Goal: Transaction & Acquisition: Purchase product/service

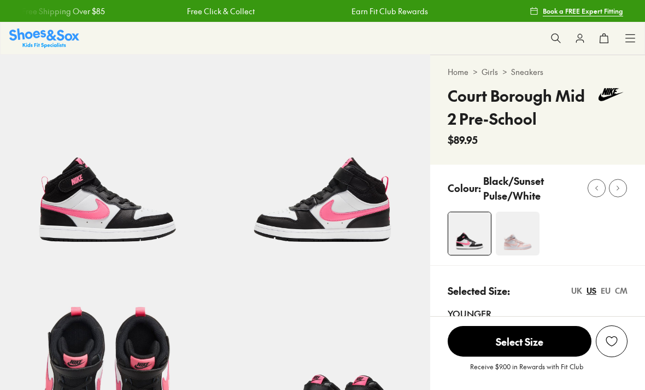
select select "*"
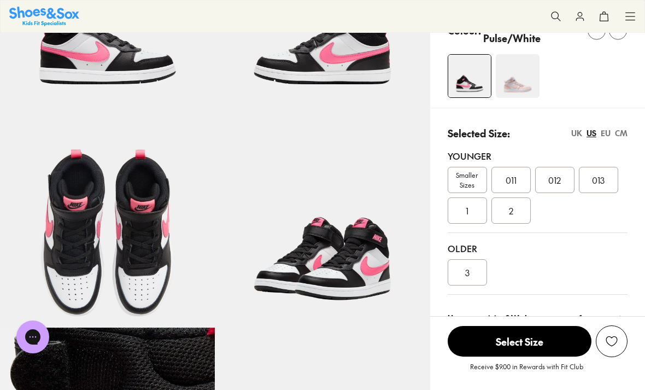
scroll to position [158, 0]
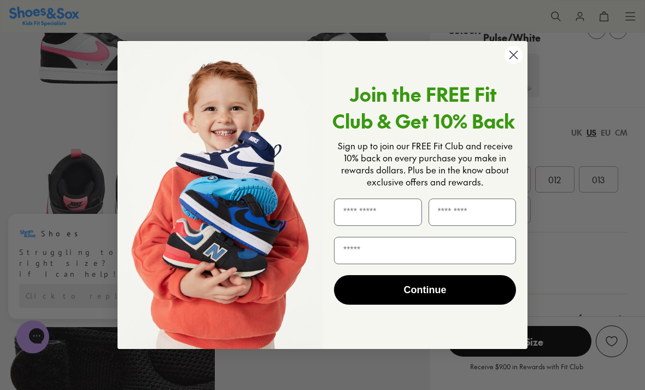
click at [515, 64] on circle "Close dialog" at bounding box center [514, 55] width 18 height 18
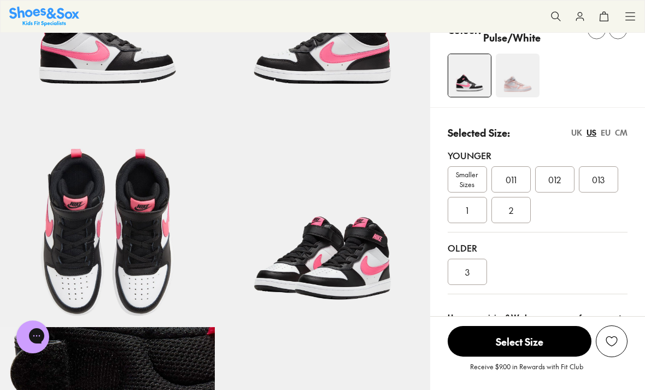
click at [199, 266] on img at bounding box center [107, 219] width 215 height 215
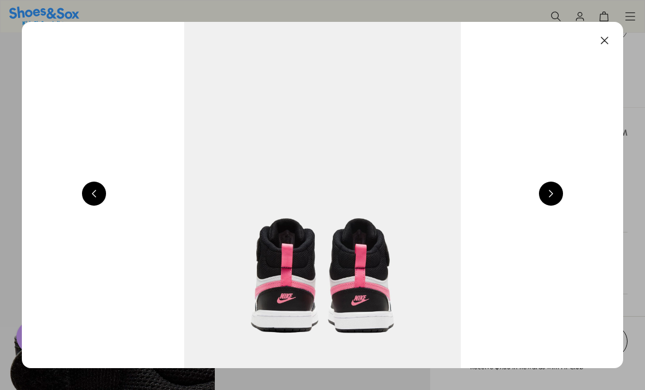
scroll to position [193, 0]
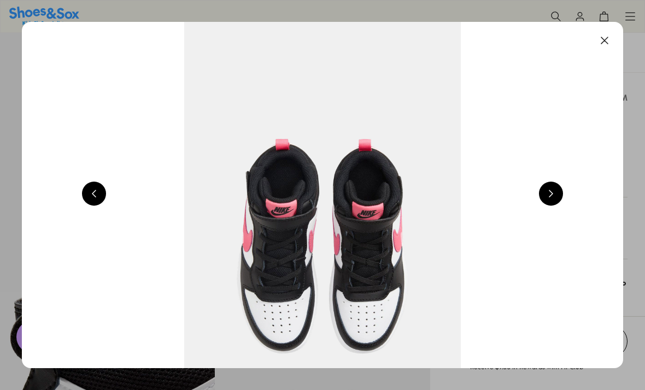
click at [551, 198] on button at bounding box center [551, 194] width 24 height 24
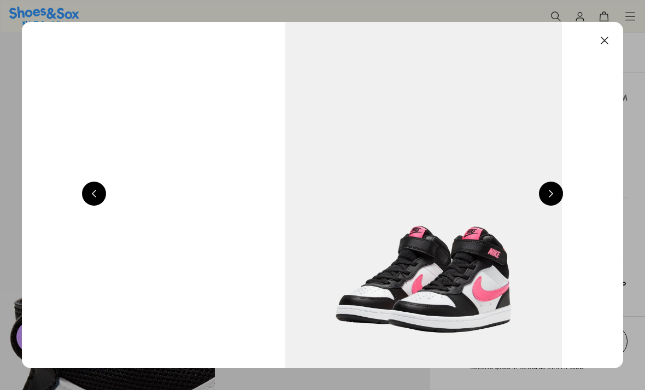
scroll to position [0, 2406]
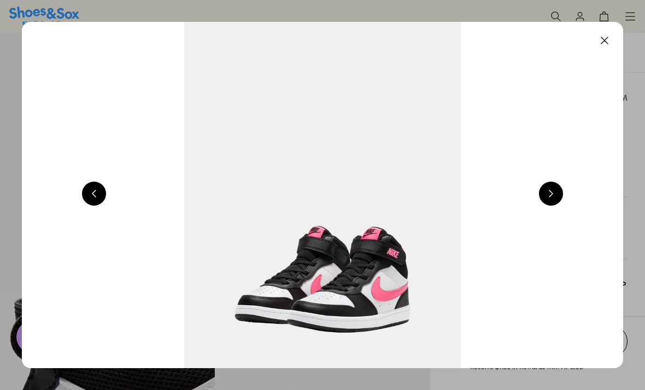
click at [550, 197] on button at bounding box center [551, 194] width 24 height 24
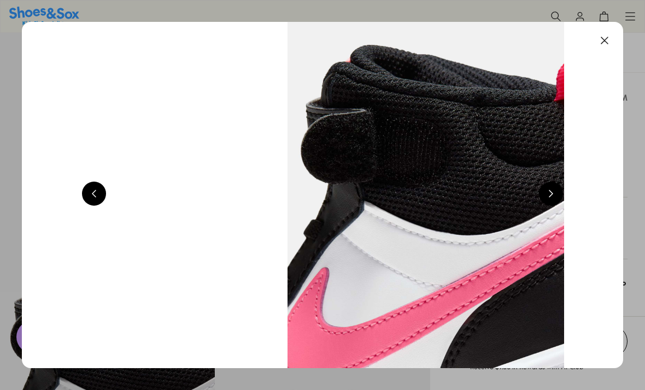
scroll to position [0, 3008]
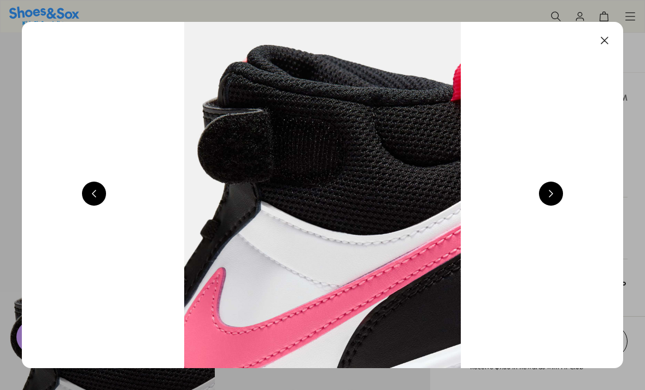
click at [550, 202] on button at bounding box center [551, 194] width 24 height 24
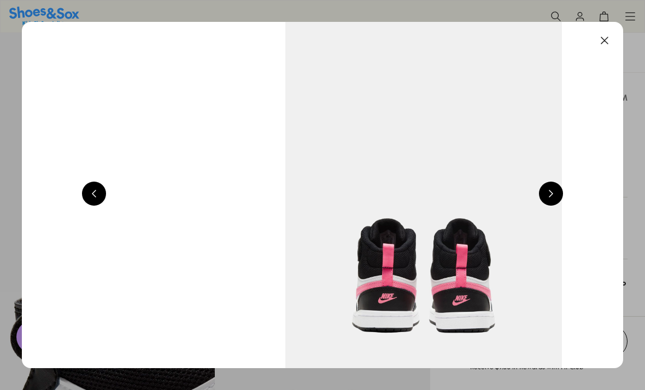
scroll to position [0, 3609]
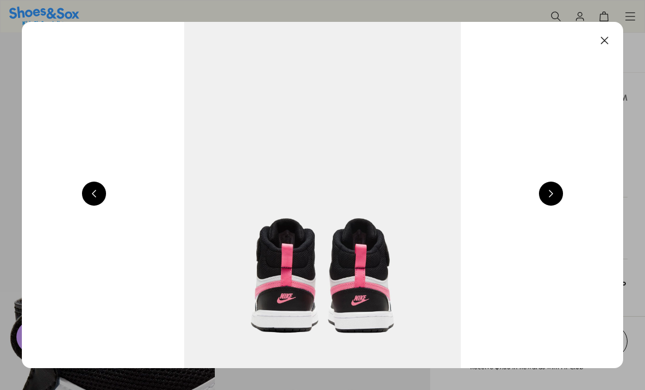
click at [549, 205] on button at bounding box center [551, 194] width 24 height 24
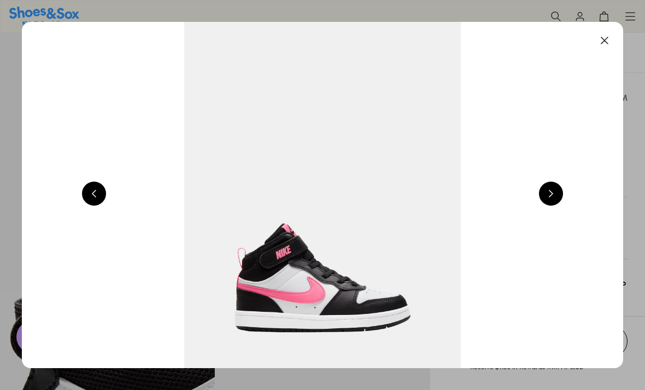
click at [551, 202] on button at bounding box center [551, 194] width 24 height 24
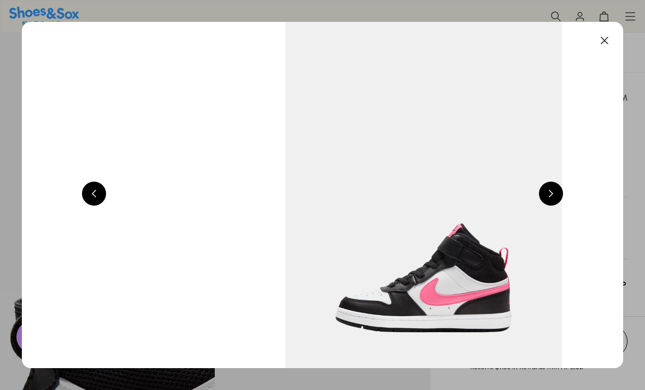
scroll to position [0, 1203]
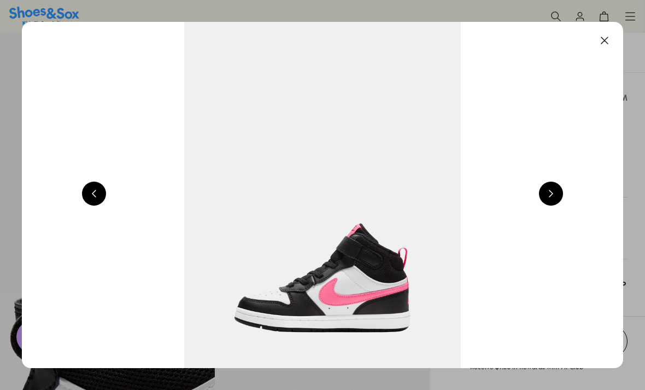
click at [551, 196] on button at bounding box center [551, 194] width 24 height 24
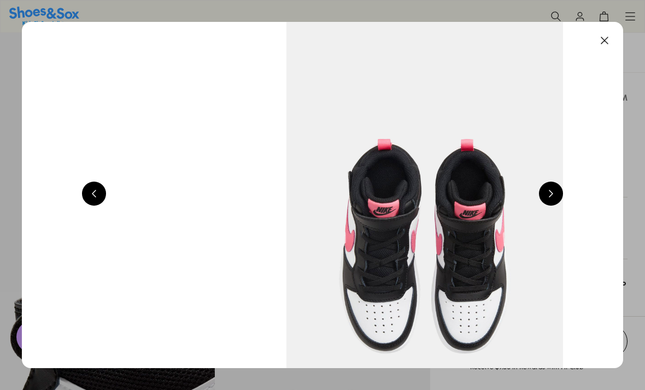
scroll to position [0, 1805]
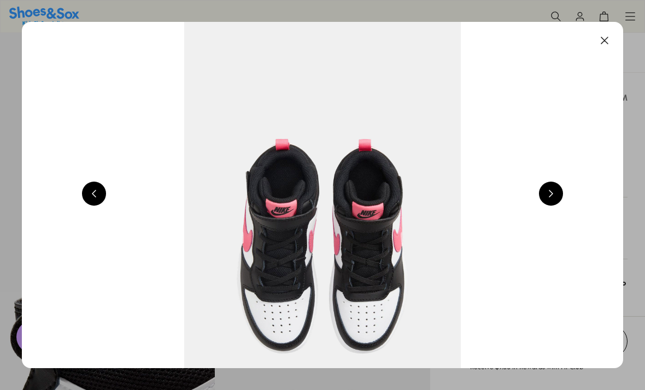
click at [606, 40] on button at bounding box center [605, 40] width 24 height 24
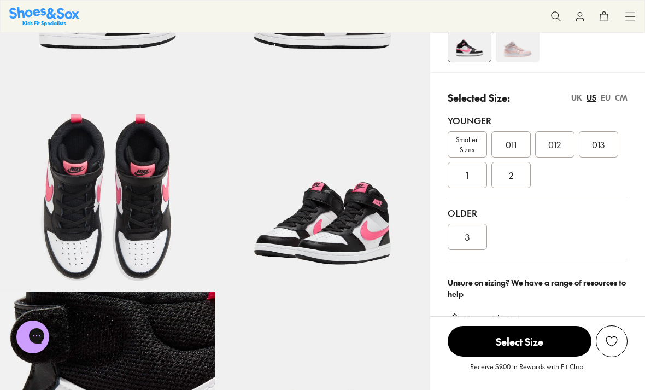
click at [466, 234] on span "3" at bounding box center [467, 236] width 4 height 13
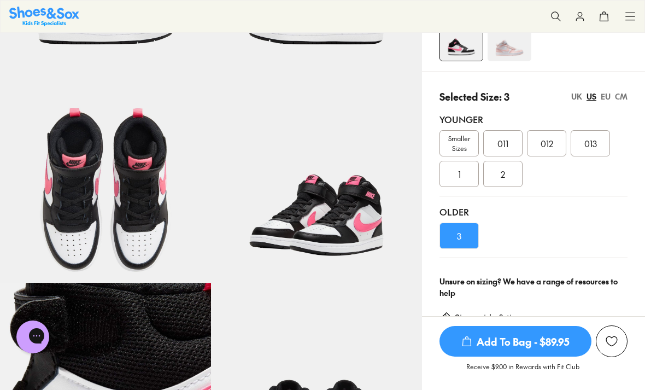
scroll to position [196, 0]
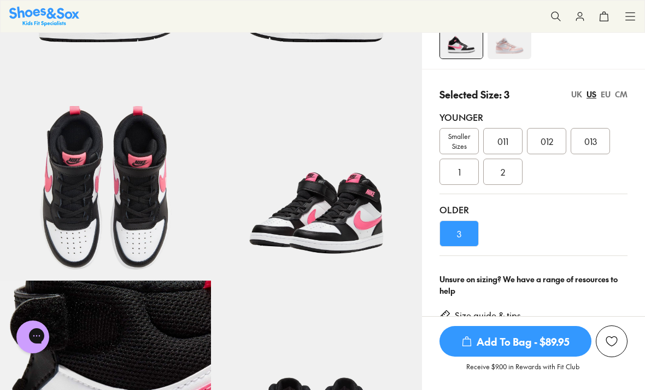
click at [487, 316] on link "Size guide & tips" at bounding box center [488, 316] width 66 height 12
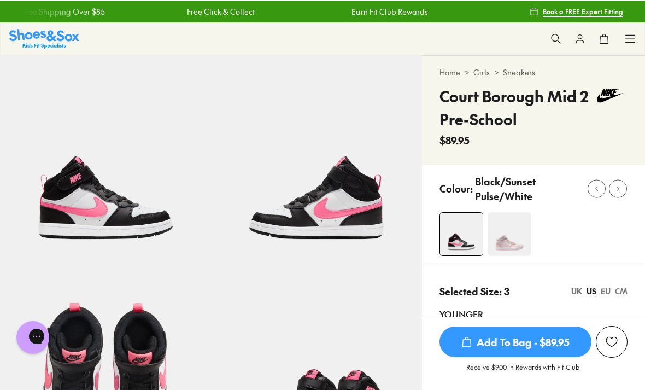
scroll to position [231, 0]
